Goal: Navigation & Orientation: Understand site structure

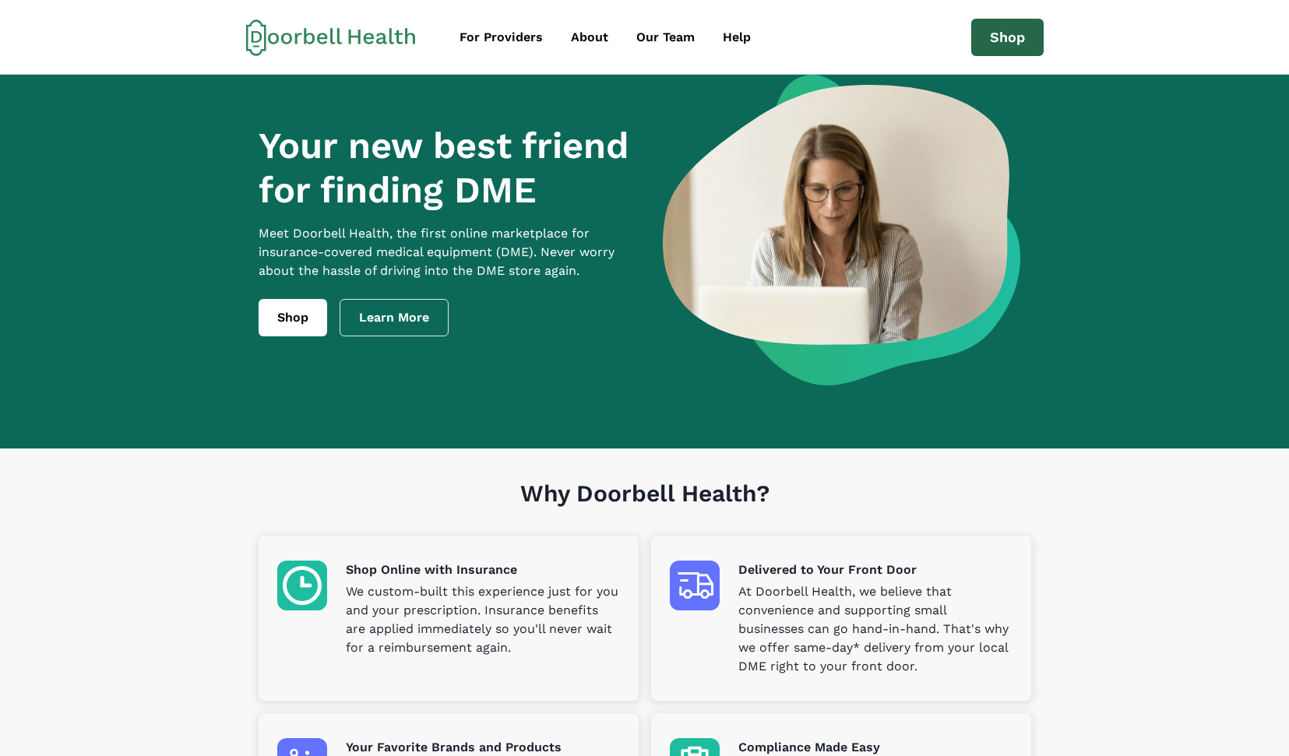
click at [1009, 41] on link "Shop" at bounding box center [1007, 37] width 72 height 37
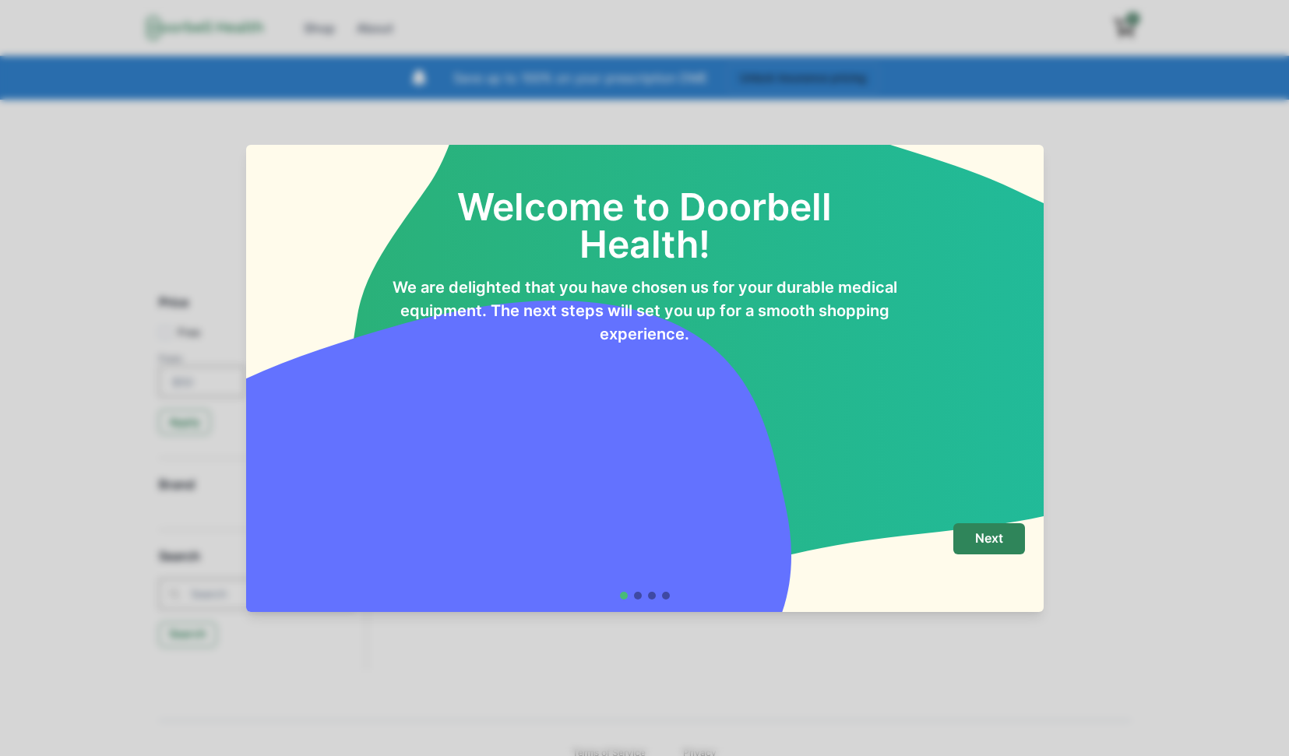
click at [213, 146] on div "Welcome to Doorbell Health! We are delighted that you have chosen us for your d…" at bounding box center [644, 378] width 1289 height 756
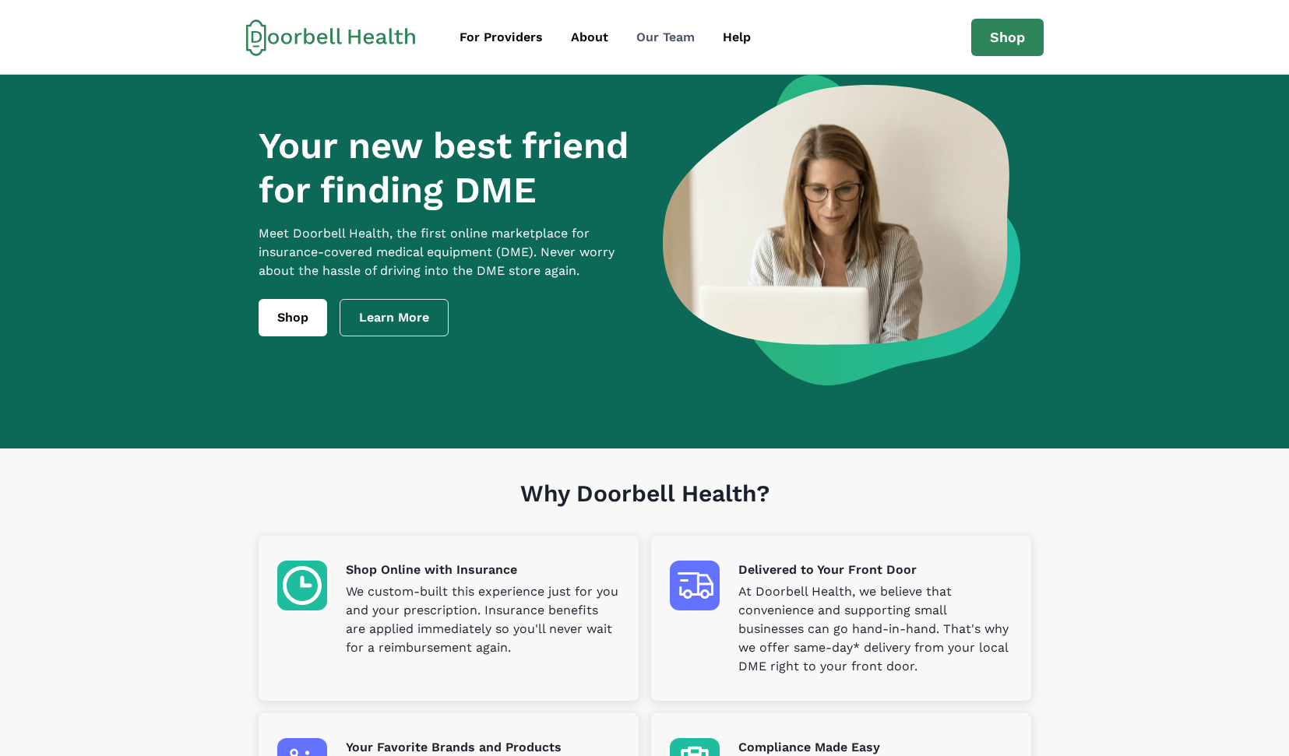
click at [668, 36] on div "Our Team" at bounding box center [665, 37] width 58 height 19
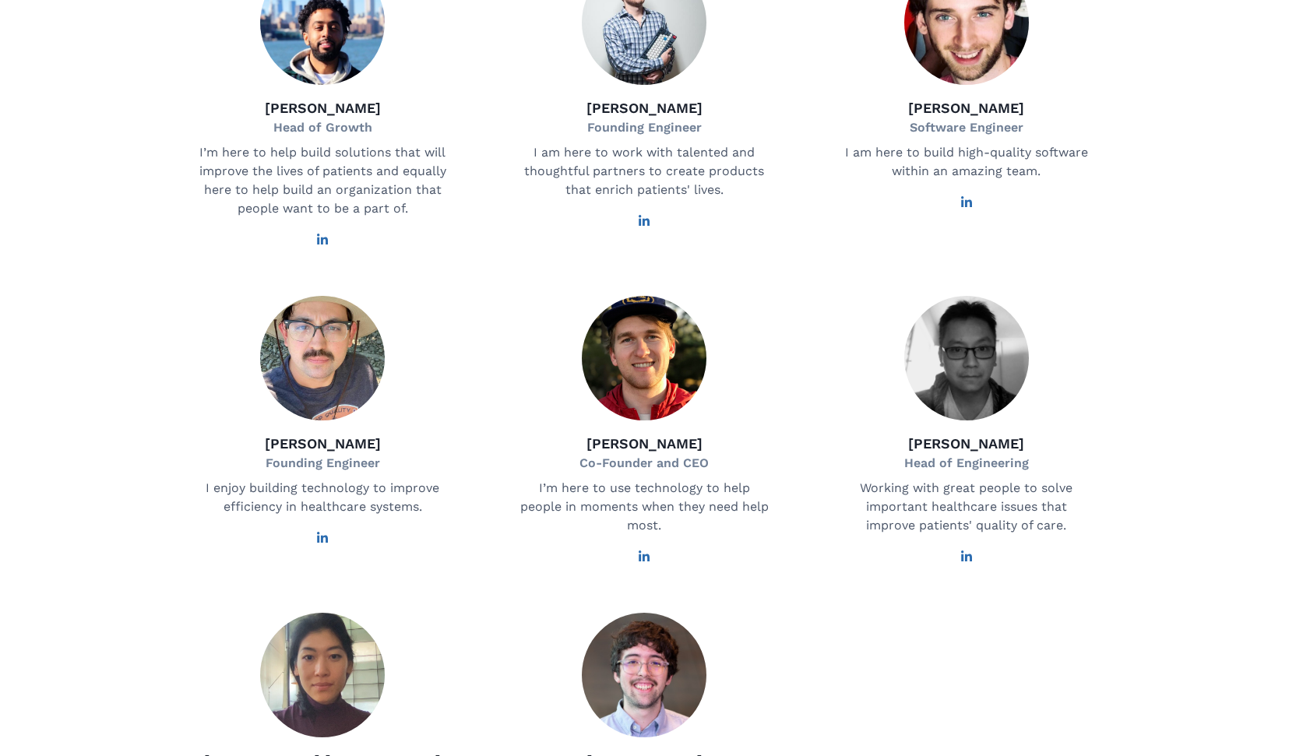
scroll to position [397, 0]
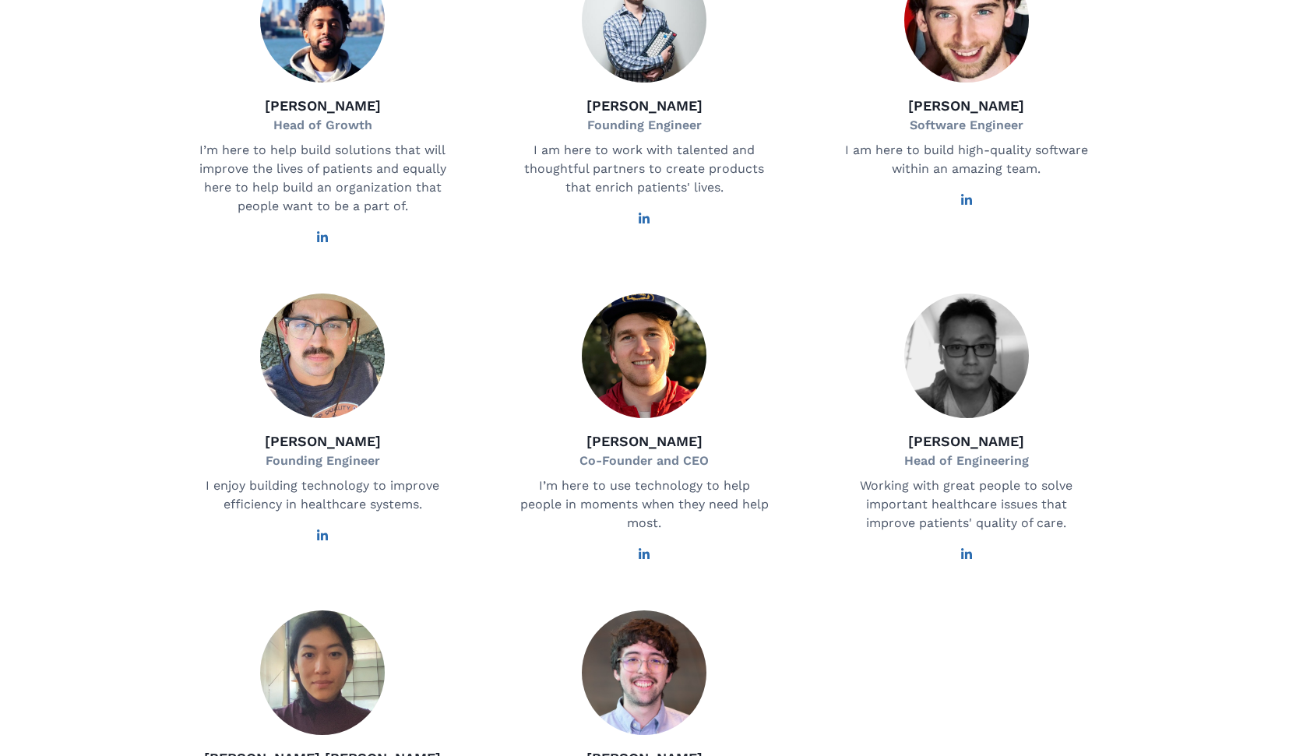
drag, startPoint x: 550, startPoint y: 307, endPoint x: 505, endPoint y: 315, distance: 45.8
click at [505, 315] on div "[PERSON_NAME] Head of Growth I’m here to help build solutions that will improve…" at bounding box center [644, 418] width 947 height 920
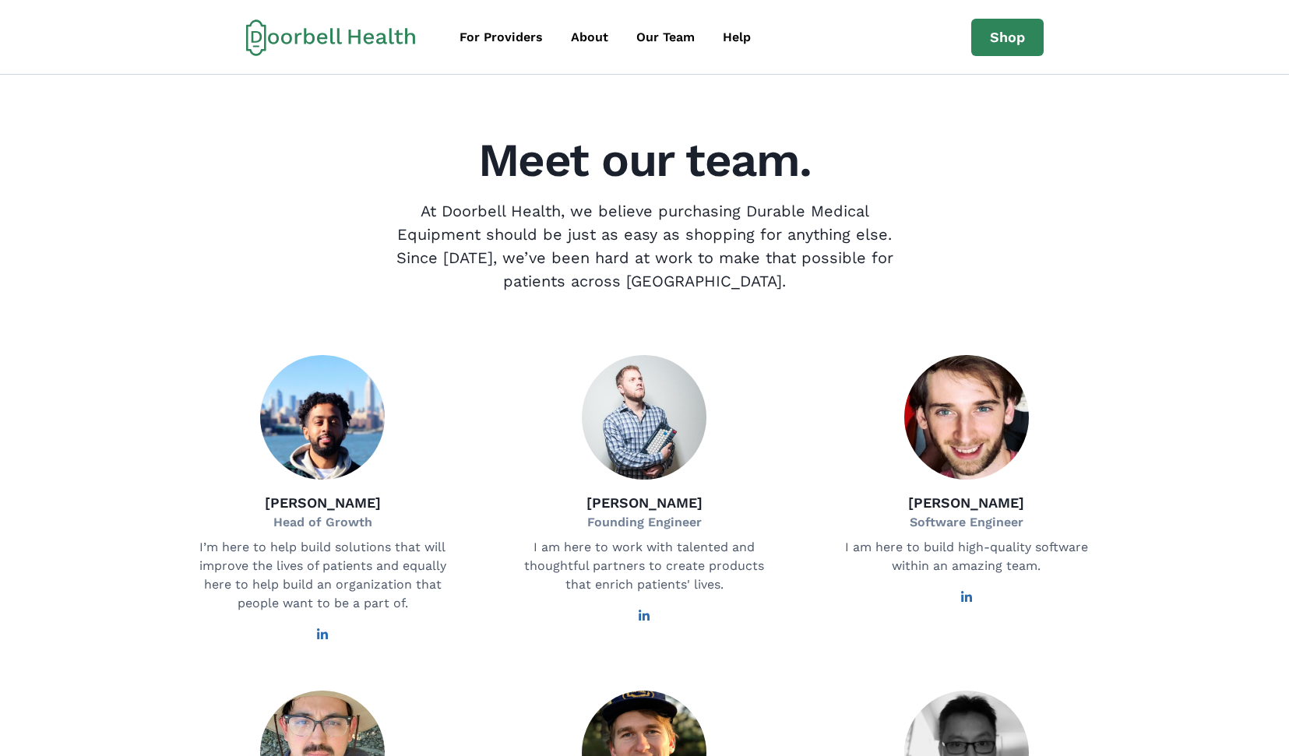
scroll to position [0, 0]
click at [574, 31] on div "About" at bounding box center [589, 37] width 37 height 19
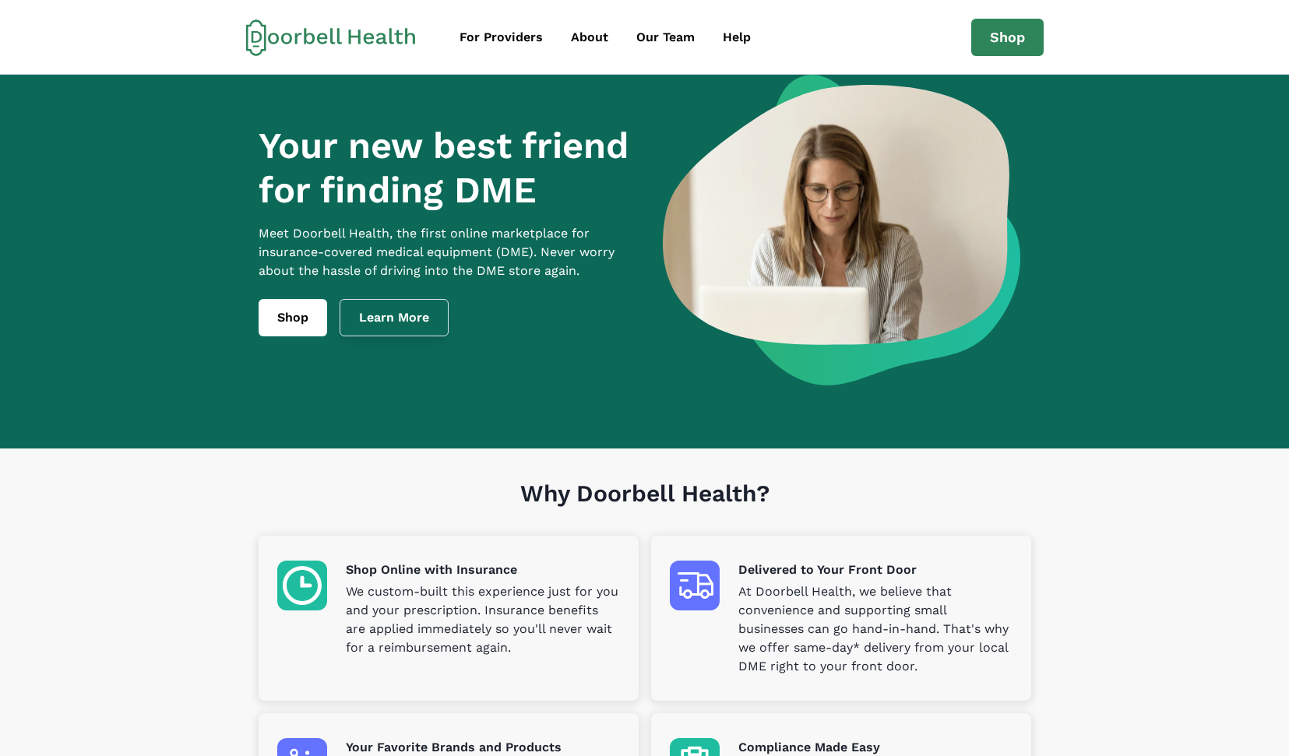
click at [387, 329] on link "Learn More" at bounding box center [394, 317] width 109 height 37
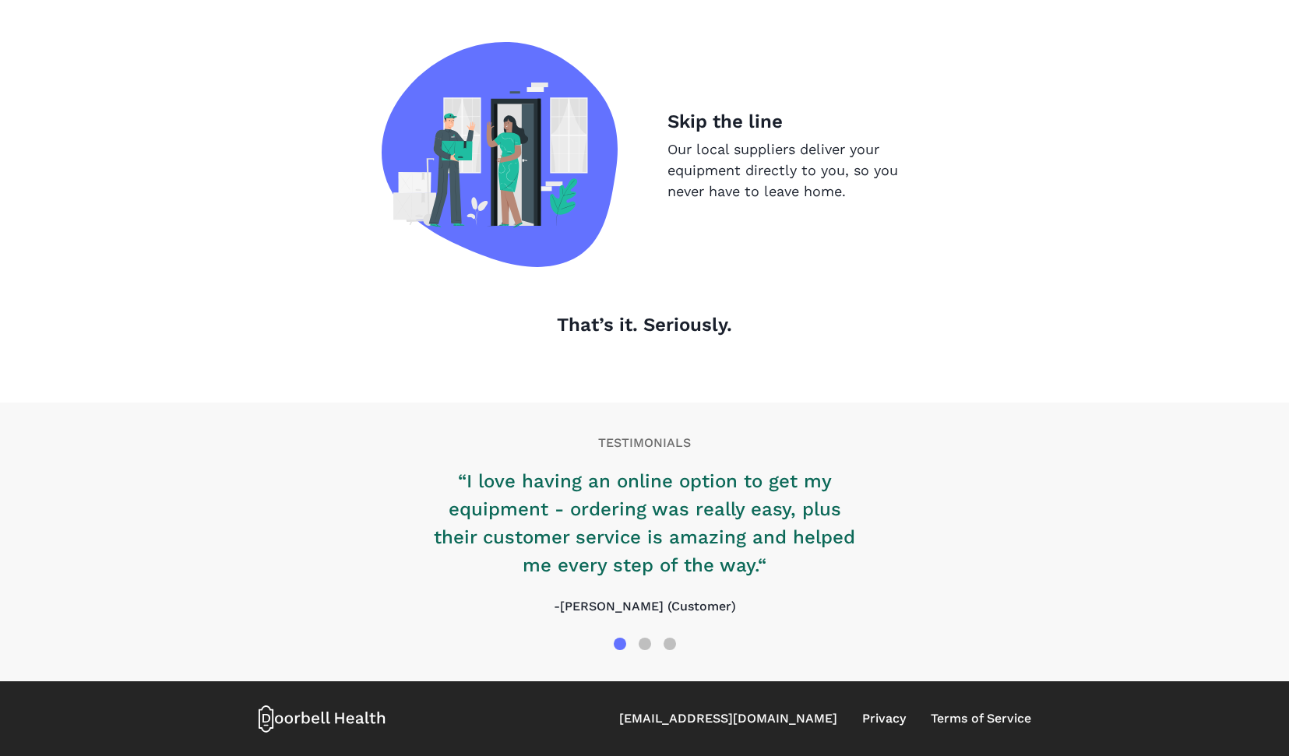
scroll to position [1536, 0]
